Goal: Book appointment/travel/reservation

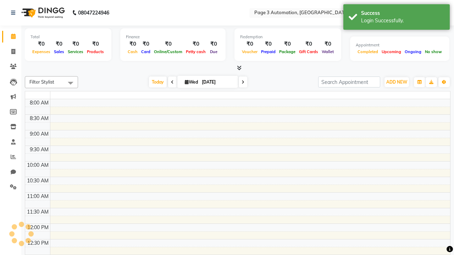
select select "en"
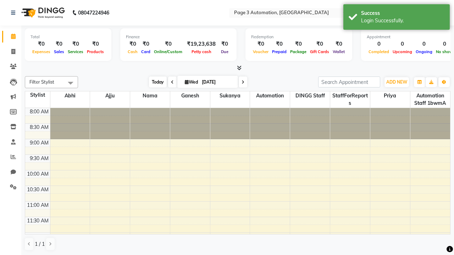
click at [154, 82] on span "Today" at bounding box center [158, 82] width 18 height 11
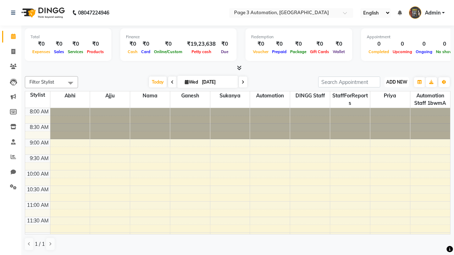
click at [396, 82] on span "ADD NEW" at bounding box center [396, 81] width 21 height 5
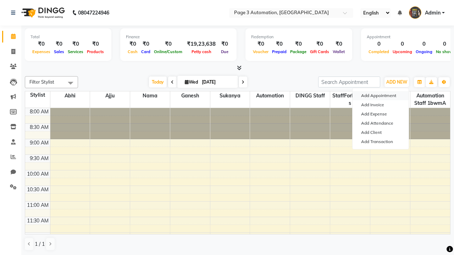
click at [380, 96] on button "Add Appointment" at bounding box center [380, 95] width 56 height 9
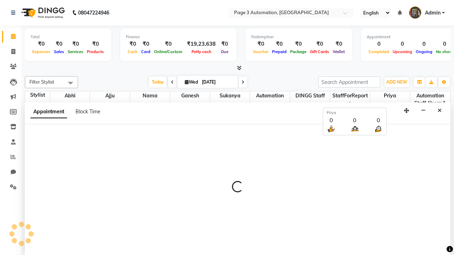
scroll to position [0, 0]
select select "tentative"
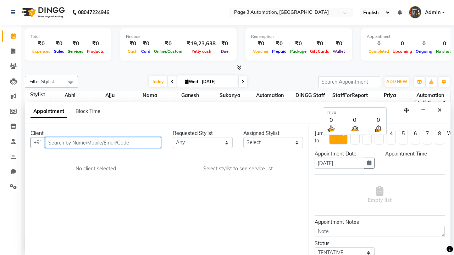
type input "8192346578"
select select "540"
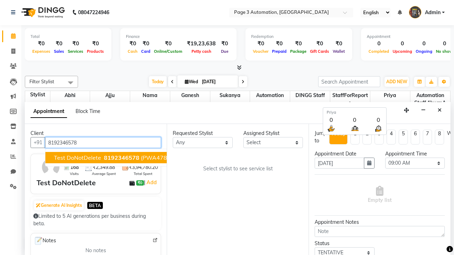
click at [104, 158] on span "8192346578" at bounding box center [121, 157] width 35 height 7
select select "711"
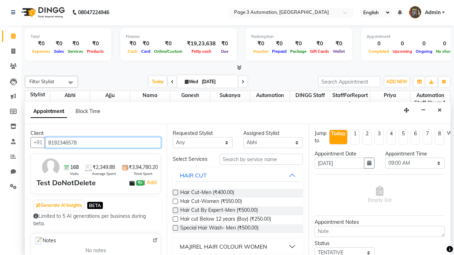
scroll to position [0, 0]
type input "8192346578"
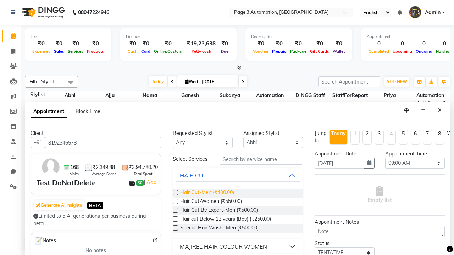
click at [207, 193] on span "Hair Cut-Men (₹400.00)" at bounding box center [207, 193] width 54 height 9
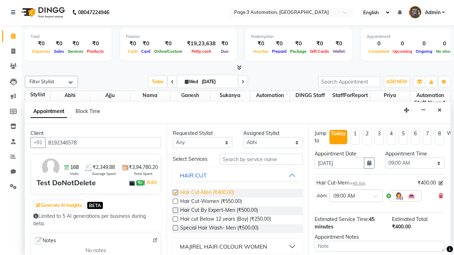
checkbox input "false"
select select "765"
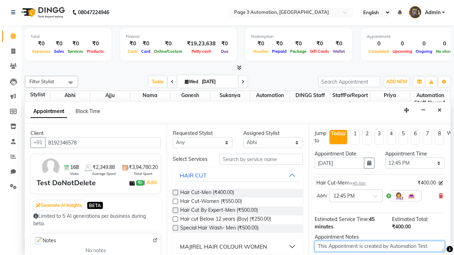
type textarea "This Appointment is created by Automation Test"
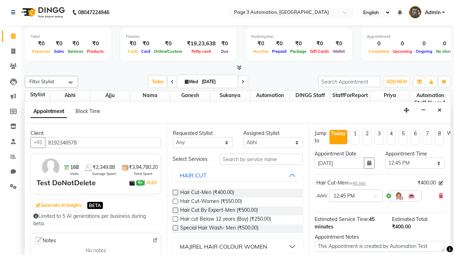
checkbox input "false"
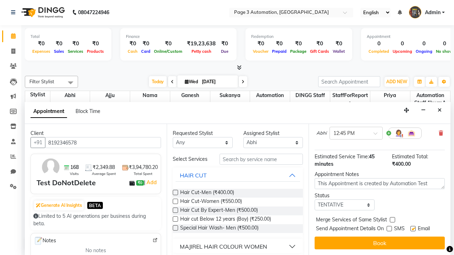
click at [413, 229] on label at bounding box center [412, 228] width 5 height 5
click at [413, 229] on input "checkbox" at bounding box center [412, 229] width 5 height 5
checkbox input "false"
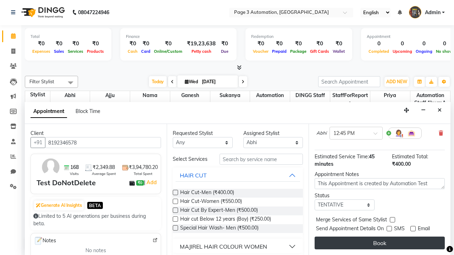
click at [379, 243] on button "Book" at bounding box center [380, 243] width 130 height 13
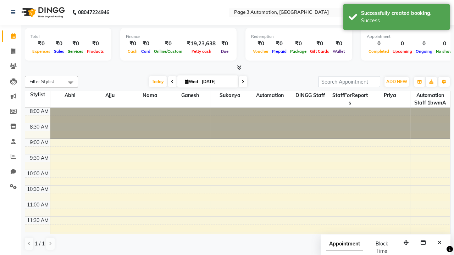
scroll to position [0, 0]
click at [396, 18] on div "Success" at bounding box center [402, 20] width 83 height 7
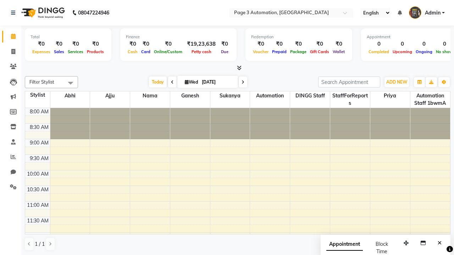
click at [71, 83] on span at bounding box center [70, 82] width 14 height 13
click at [0, 0] on div "Select All" at bounding box center [0, 0] width 0 height 0
checkbox input "true"
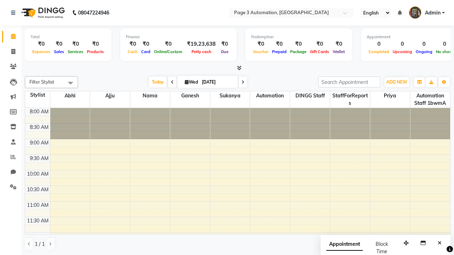
checkbox input "true"
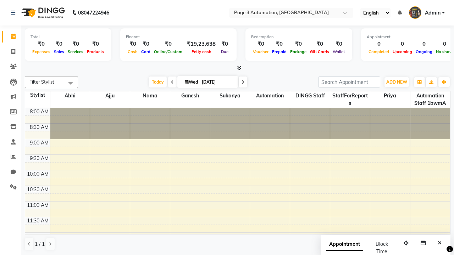
checkbox input "true"
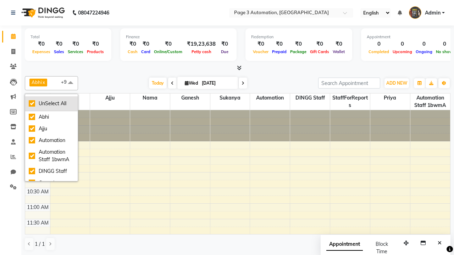
click at [51, 104] on div "UnSelect All" at bounding box center [51, 103] width 45 height 7
checkbox input "false"
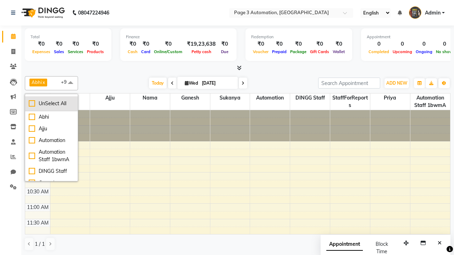
checkbox input "false"
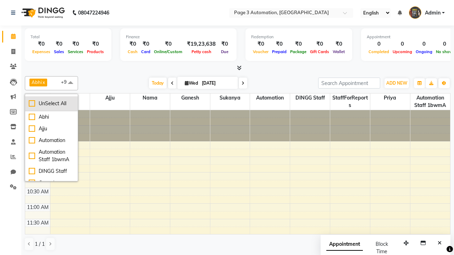
checkbox input "false"
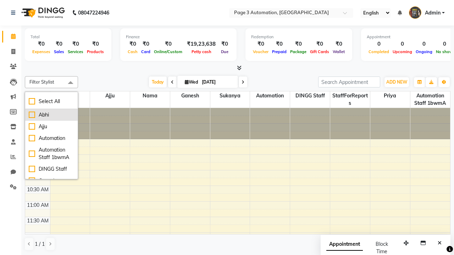
click at [51, 115] on div "Abhi" at bounding box center [51, 114] width 45 height 7
checkbox input "true"
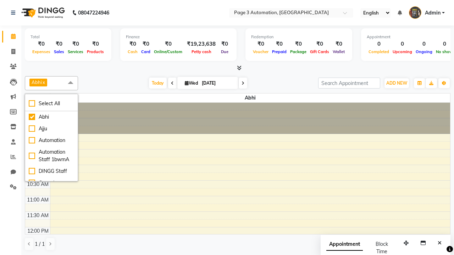
click at [71, 83] on span at bounding box center [70, 82] width 14 height 13
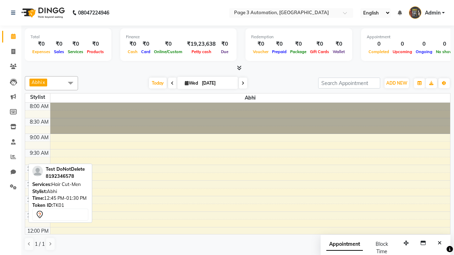
scroll to position [94, 0]
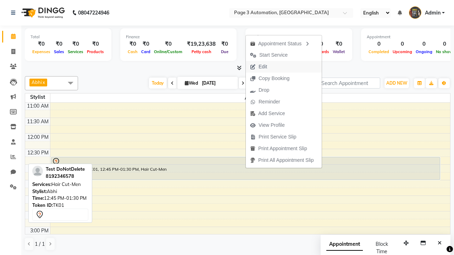
click at [285, 67] on button "Edit" at bounding box center [284, 67] width 76 height 12
select select "tentative"
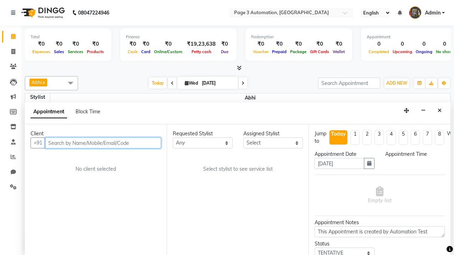
select select "711"
select select "765"
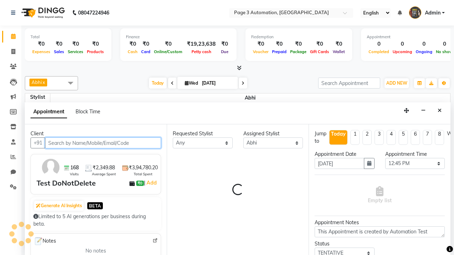
select select "1039"
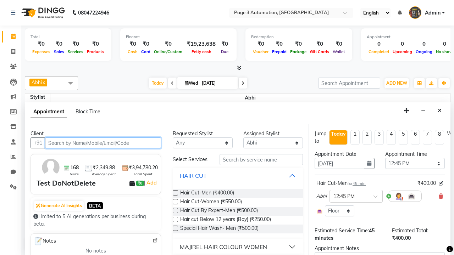
scroll to position [0, 0]
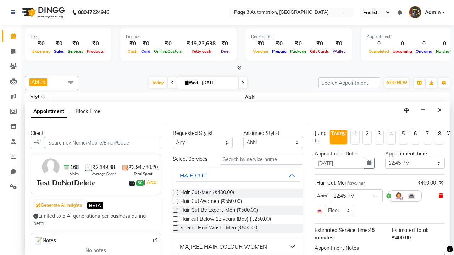
click at [441, 196] on icon at bounding box center [441, 196] width 4 height 5
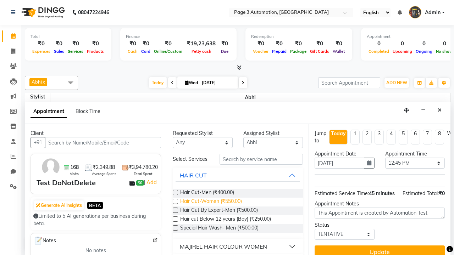
click at [211, 202] on span "Hair Cut-Women (₹550.00)" at bounding box center [211, 202] width 62 height 9
checkbox input "true"
type textarea "Update Appointment"
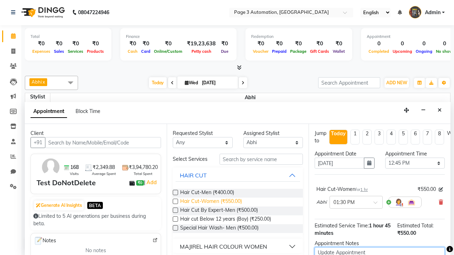
checkbox input "false"
type textarea "Update Appointment"
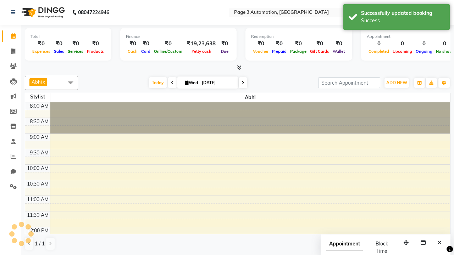
scroll to position [0, 0]
click at [396, 18] on div "Success" at bounding box center [402, 20] width 83 height 7
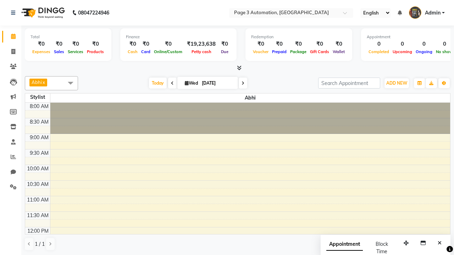
click at [71, 83] on span at bounding box center [70, 82] width 14 height 13
click at [0, 0] on div "Select All" at bounding box center [0, 0] width 0 height 0
checkbox input "true"
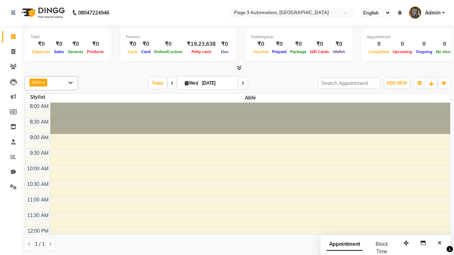
checkbox input "true"
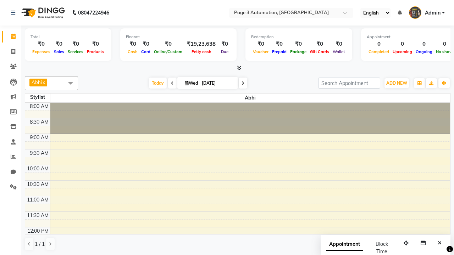
checkbox input "true"
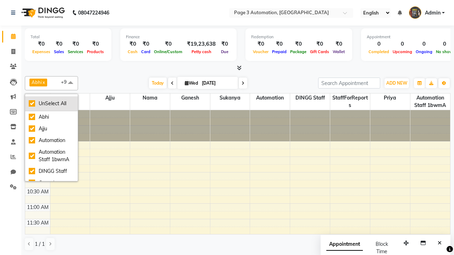
click at [51, 104] on div "UnSelect All" at bounding box center [51, 103] width 45 height 7
checkbox input "false"
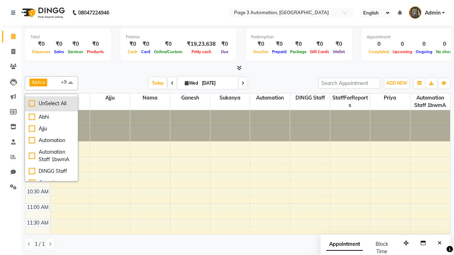
checkbox input "false"
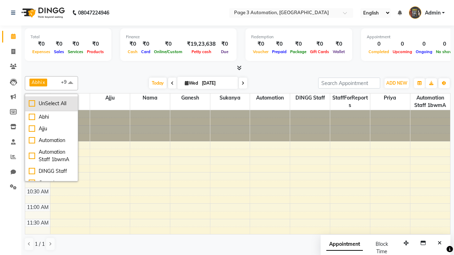
checkbox input "false"
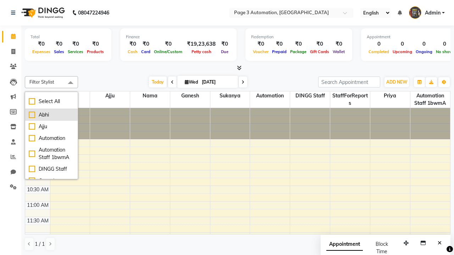
click at [51, 115] on div "Abhi" at bounding box center [51, 114] width 45 height 7
checkbox input "true"
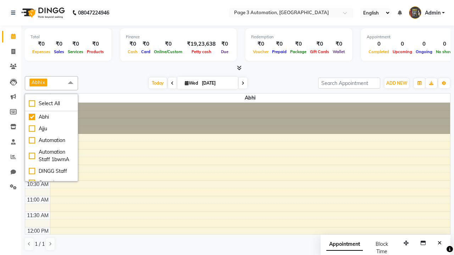
click at [71, 83] on span at bounding box center [70, 82] width 14 height 13
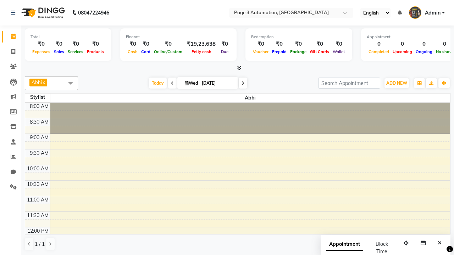
scroll to position [121, 0]
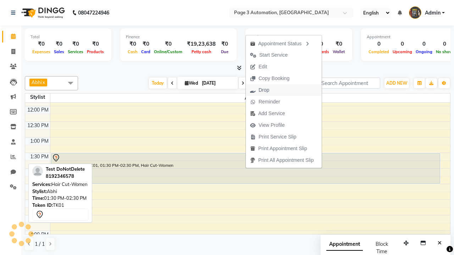
click at [285, 90] on button "Drop" at bounding box center [284, 90] width 76 height 12
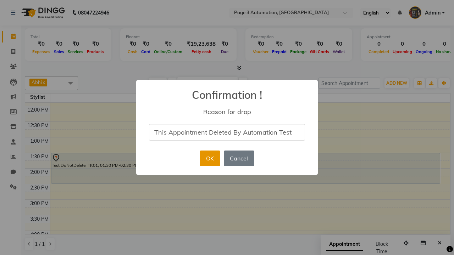
type input "This Appointment Deleted By Automation Test"
click at [210, 159] on button "OK" at bounding box center [210, 159] width 20 height 16
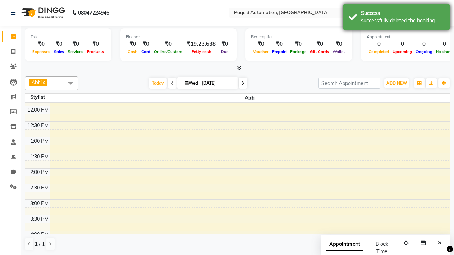
click at [396, 18] on div "successfully deleted the booking" at bounding box center [402, 20] width 83 height 7
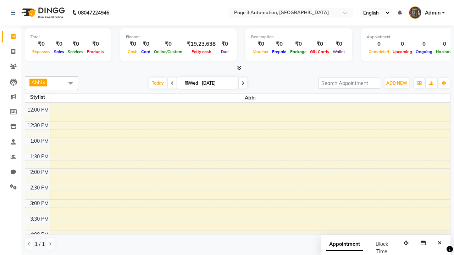
click at [71, 83] on span at bounding box center [70, 82] width 14 height 13
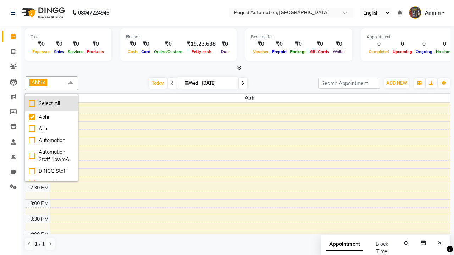
click at [51, 104] on div "Select All" at bounding box center [51, 103] width 45 height 7
checkbox input "true"
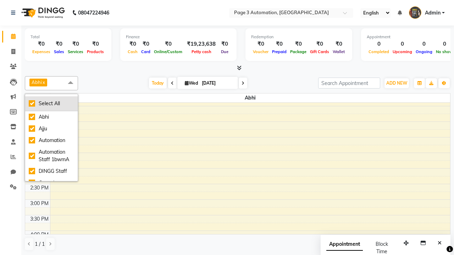
checkbox input "true"
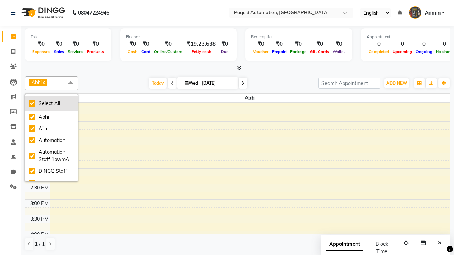
checkbox input "true"
